Goal: Feedback & Contribution: Leave review/rating

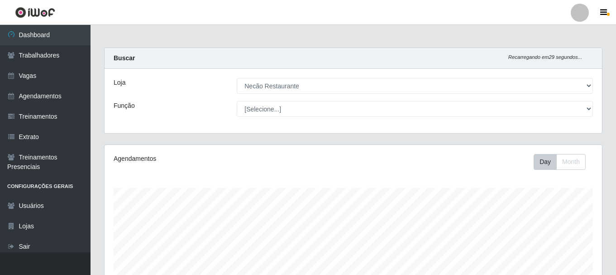
select select "334"
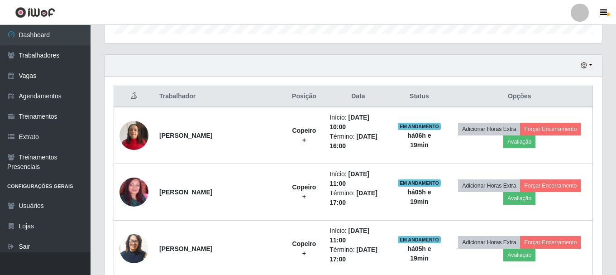
scroll to position [188, 498]
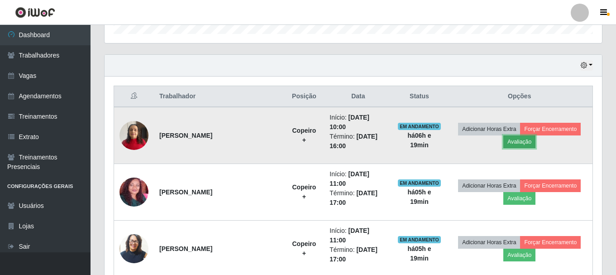
click at [536, 137] on button "Avaliação" at bounding box center [519, 141] width 32 height 13
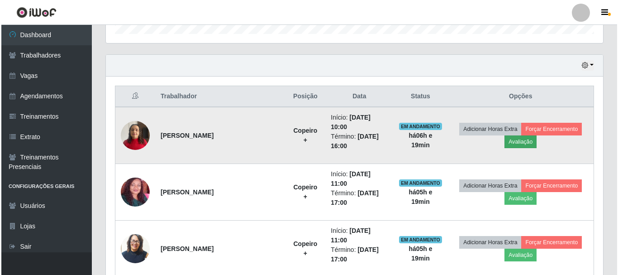
scroll to position [188, 493]
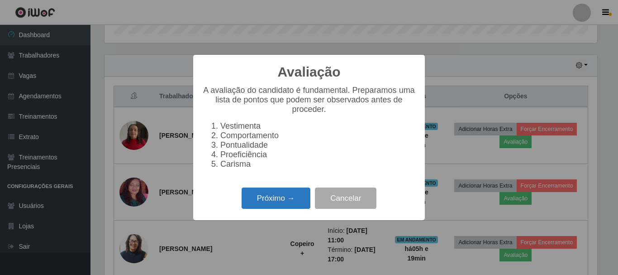
click at [291, 201] on button "Próximo →" at bounding box center [276, 197] width 69 height 21
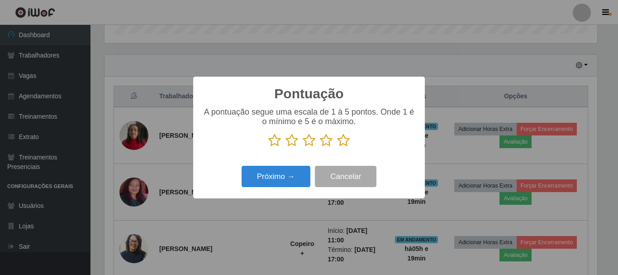
click at [341, 145] on icon at bounding box center [343, 141] width 13 height 14
click at [337, 147] on input "radio" at bounding box center [337, 147] width 0 height 0
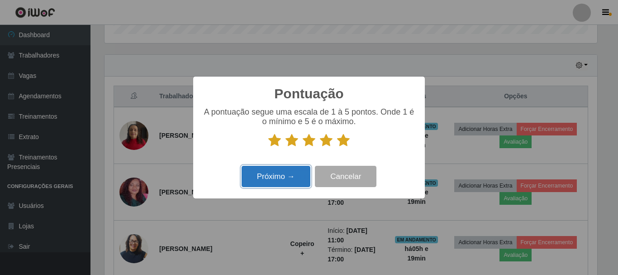
click at [291, 170] on button "Próximo →" at bounding box center [276, 176] width 69 height 21
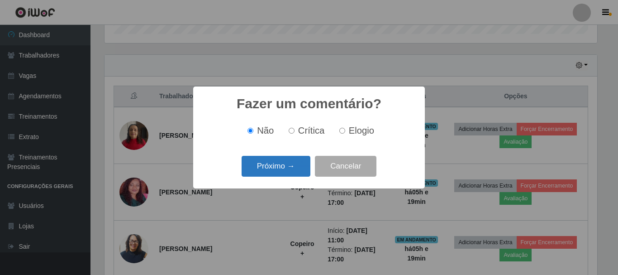
click at [291, 172] on button "Próximo →" at bounding box center [276, 166] width 69 height 21
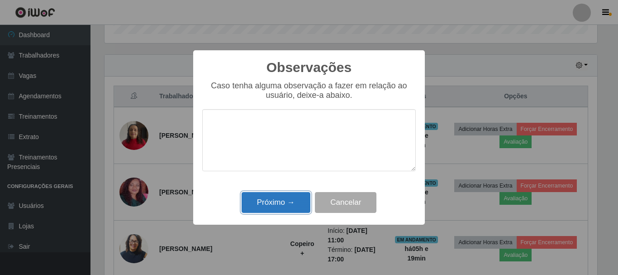
click at [291, 211] on button "Próximo →" at bounding box center [276, 202] width 69 height 21
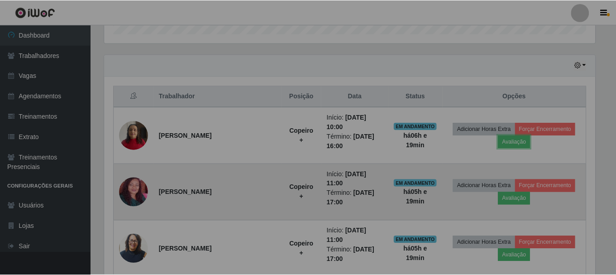
scroll to position [188, 498]
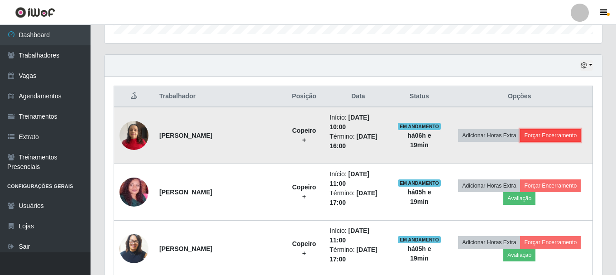
click at [546, 134] on button "Forçar Encerramento" at bounding box center [550, 135] width 61 height 13
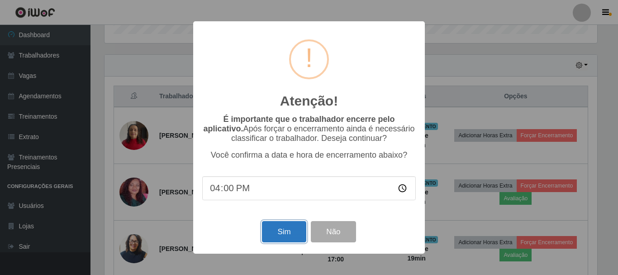
click at [288, 237] on button "Sim" at bounding box center [284, 231] width 44 height 21
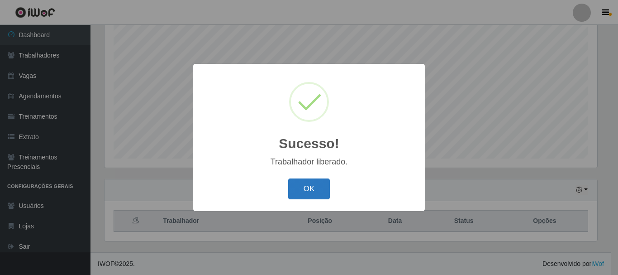
click at [310, 197] on button "OK" at bounding box center [309, 188] width 42 height 21
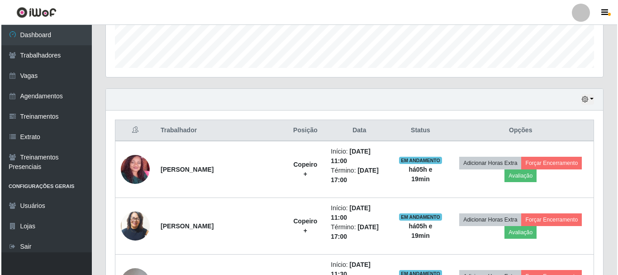
scroll to position [346, 0]
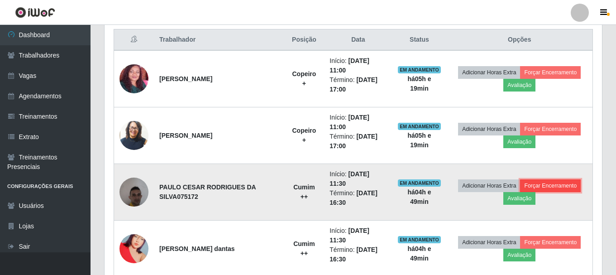
click at [573, 189] on button "Forçar Encerramento" at bounding box center [550, 185] width 61 height 13
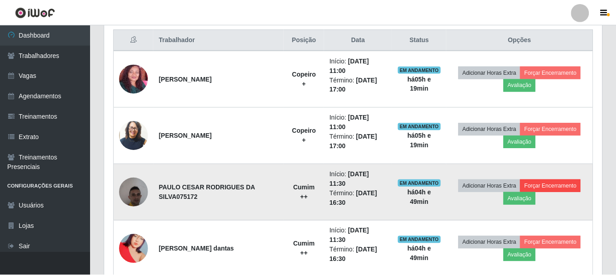
scroll to position [188, 493]
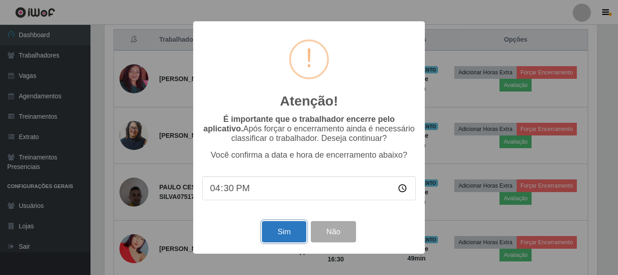
click at [292, 232] on button "Sim" at bounding box center [284, 231] width 44 height 21
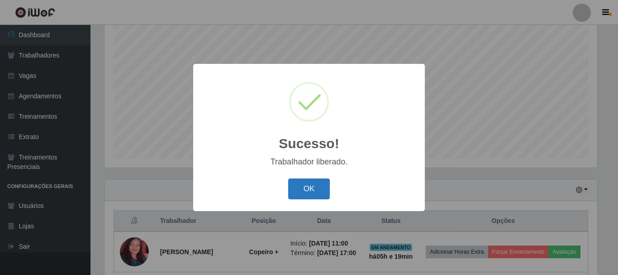
click at [306, 184] on button "OK" at bounding box center [309, 188] width 42 height 21
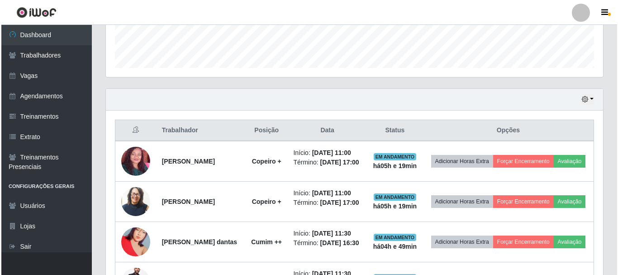
scroll to position [301, 0]
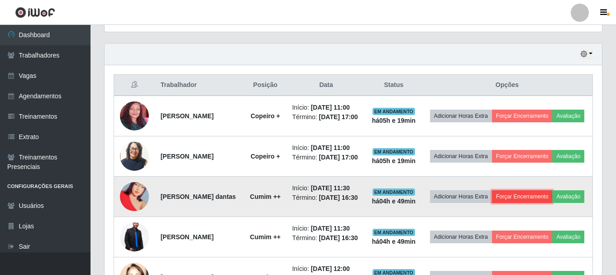
click at [544, 203] on button "Forçar Encerramento" at bounding box center [522, 196] width 61 height 13
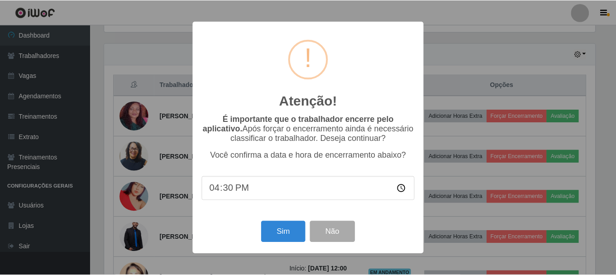
scroll to position [188, 493]
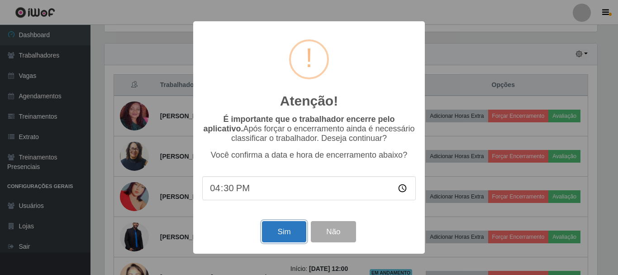
click at [291, 232] on button "Sim" at bounding box center [284, 231] width 44 height 21
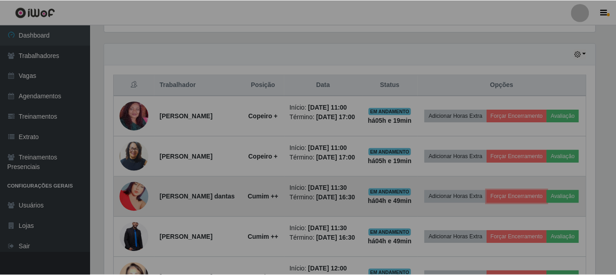
scroll to position [0, 0]
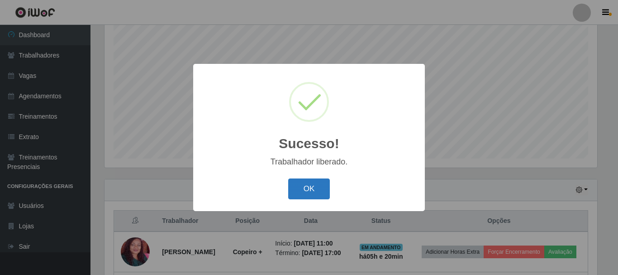
click at [324, 182] on button "OK" at bounding box center [309, 188] width 42 height 21
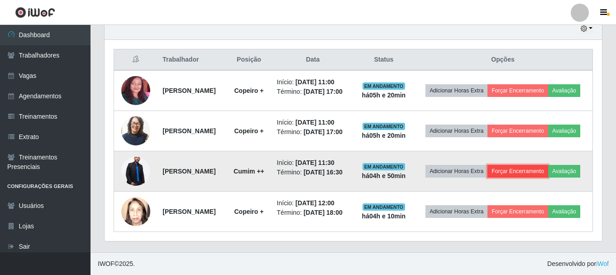
click at [542, 165] on button "Forçar Encerramento" at bounding box center [518, 171] width 61 height 13
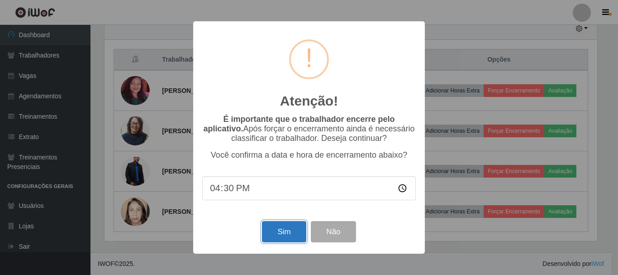
click at [278, 232] on button "Sim" at bounding box center [284, 231] width 44 height 21
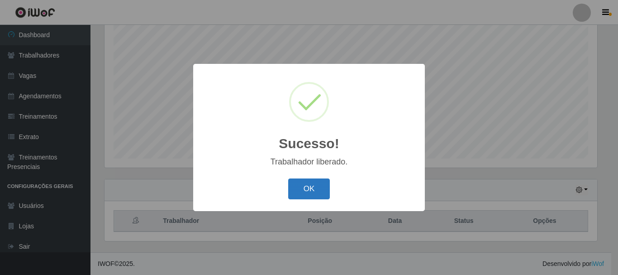
click at [309, 183] on button "OK" at bounding box center [309, 188] width 42 height 21
